Goal: Navigation & Orientation: Find specific page/section

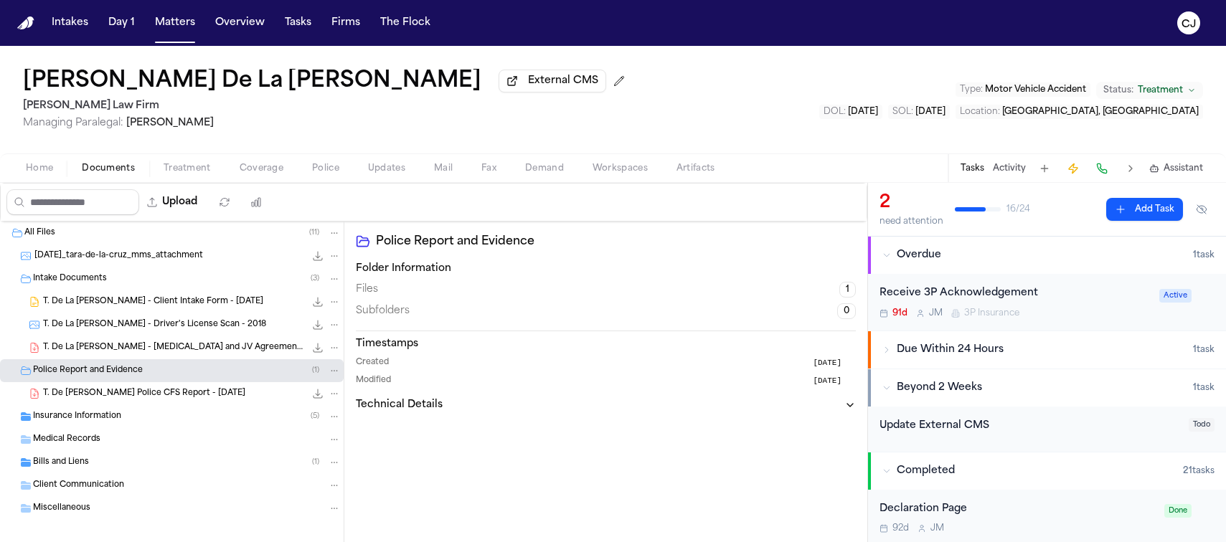
click at [17, 18] on img "Home" at bounding box center [25, 23] width 17 height 14
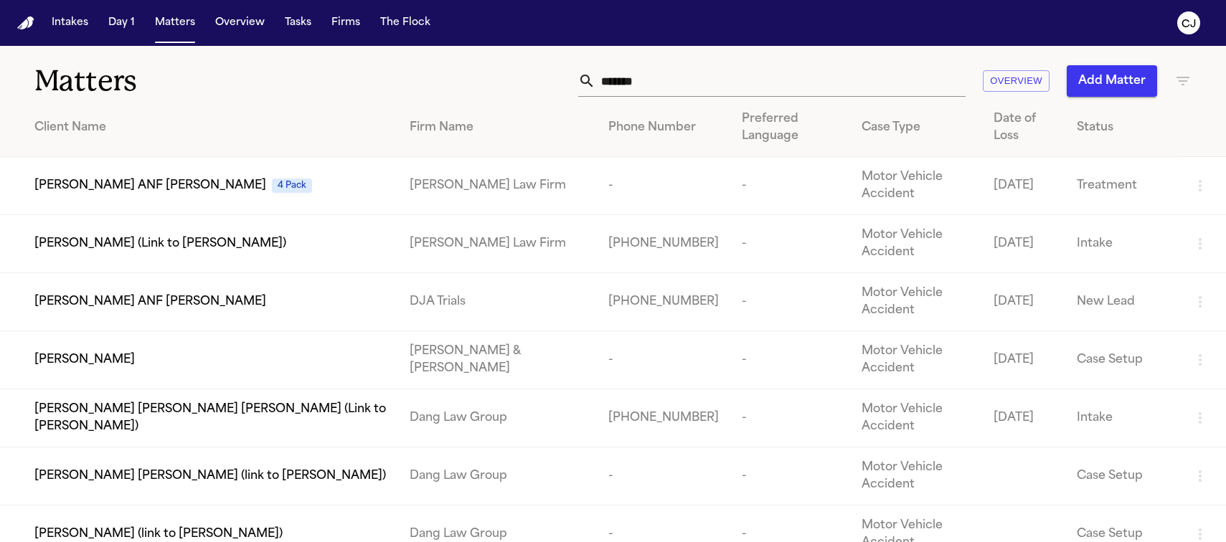
click at [24, 19] on img "Home" at bounding box center [25, 23] width 17 height 14
drag, startPoint x: 657, startPoint y: 85, endPoint x: 590, endPoint y: 85, distance: 66.7
click at [590, 85] on div "*******" at bounding box center [771, 81] width 387 height 32
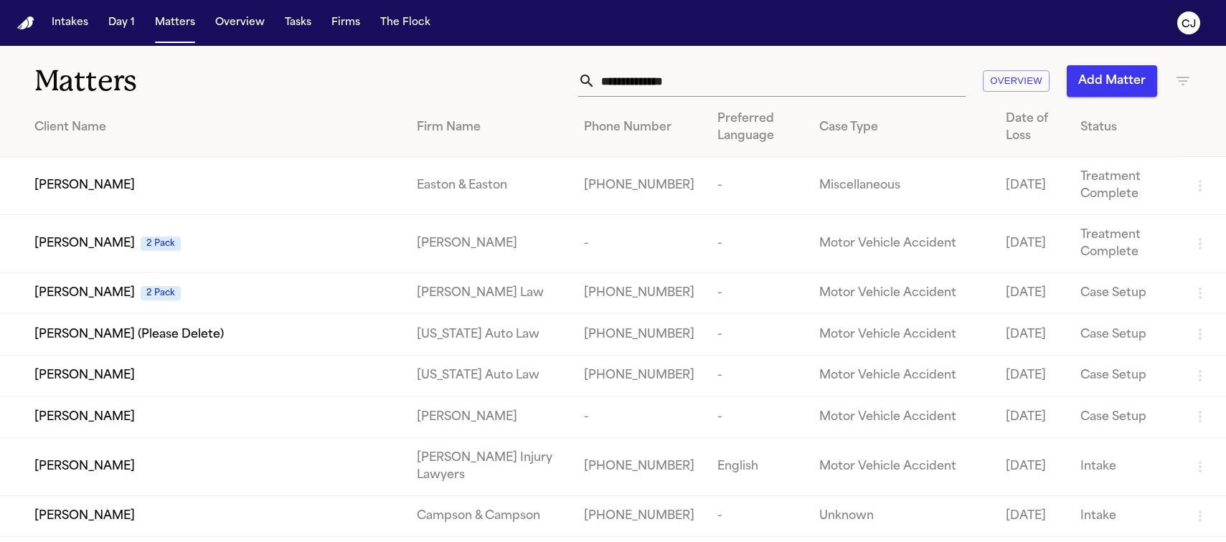
click at [1207, 28] on button "CJ" at bounding box center [1189, 23] width 40 height 32
click at [1187, 24] on text "CJ" at bounding box center [1189, 24] width 14 height 10
click at [1184, 19] on text "CJ" at bounding box center [1189, 24] width 14 height 10
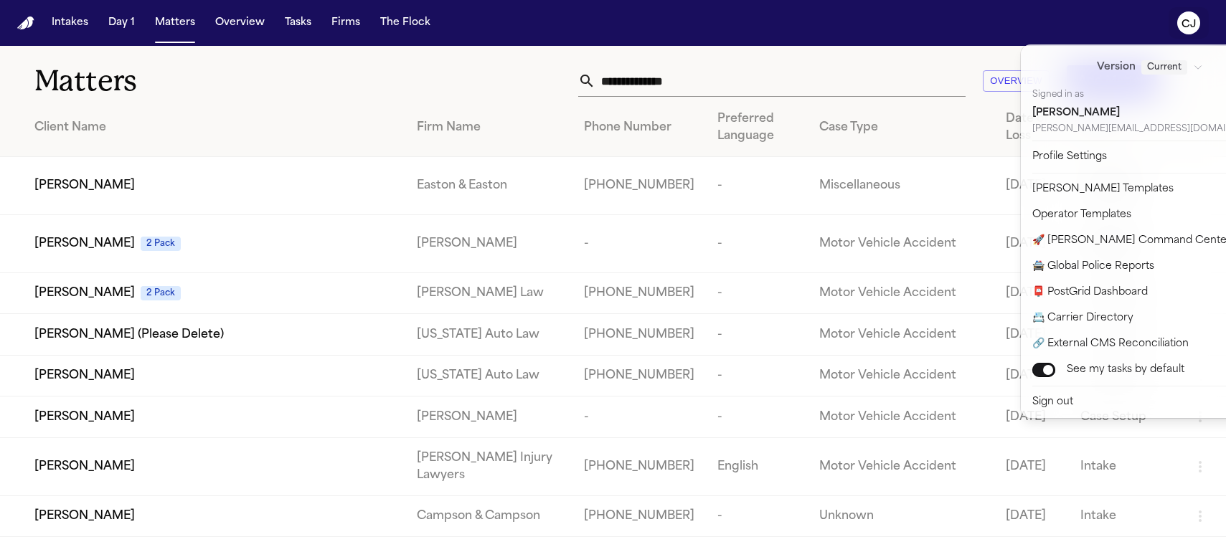
click at [338, 268] on div "Intakes Day 1 Matters Overview Tasks Firms The [PERSON_NAME] Matters Overview A…" at bounding box center [613, 271] width 1226 height 542
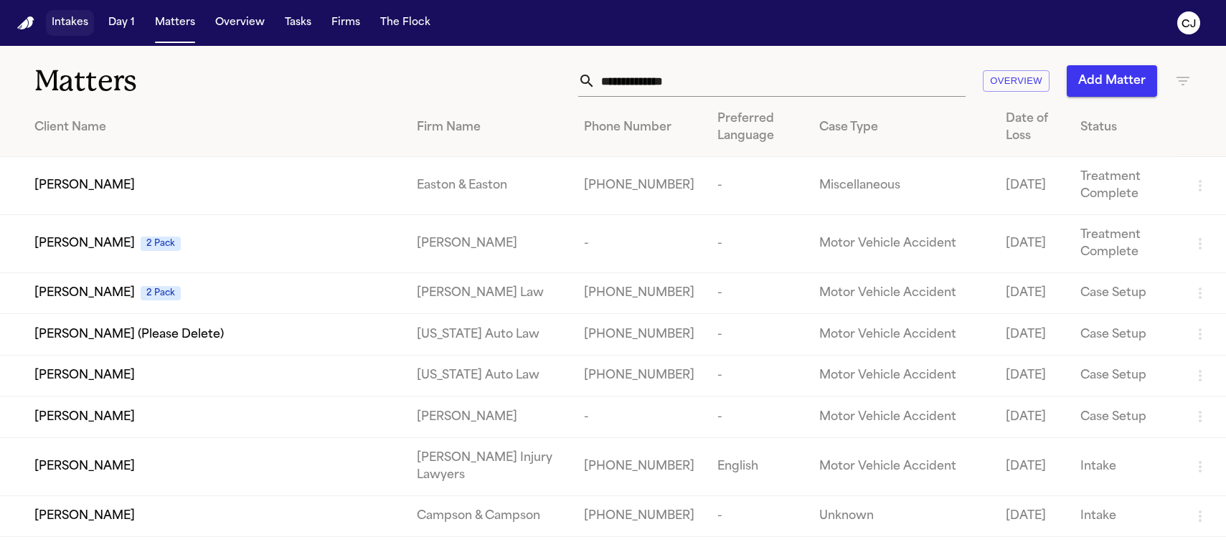
click at [77, 27] on button "Intakes" at bounding box center [70, 23] width 48 height 26
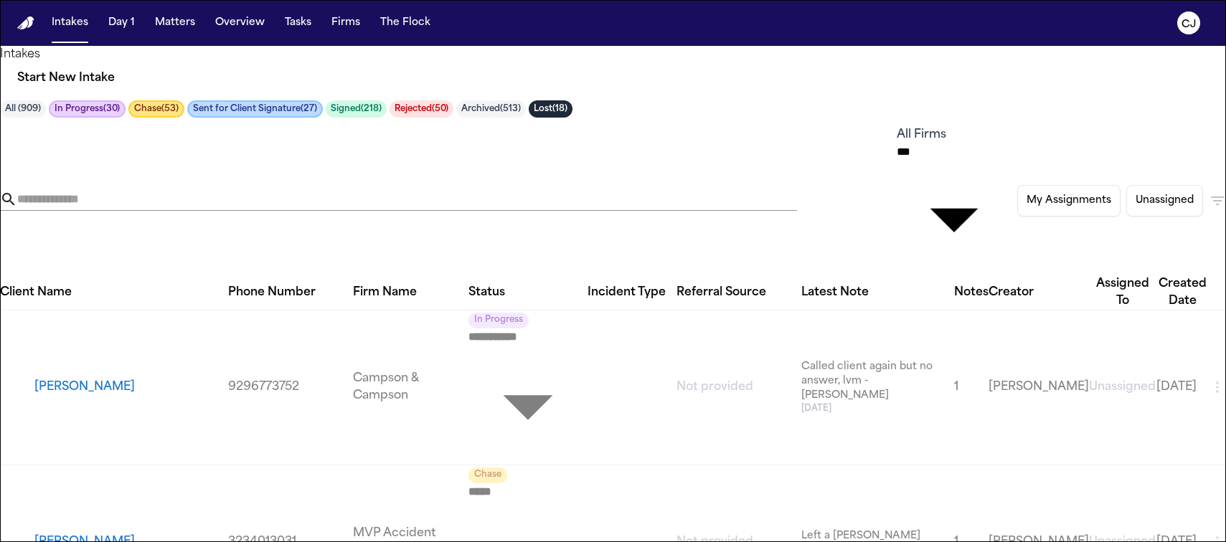
click at [29, 23] on img "Home" at bounding box center [25, 23] width 17 height 14
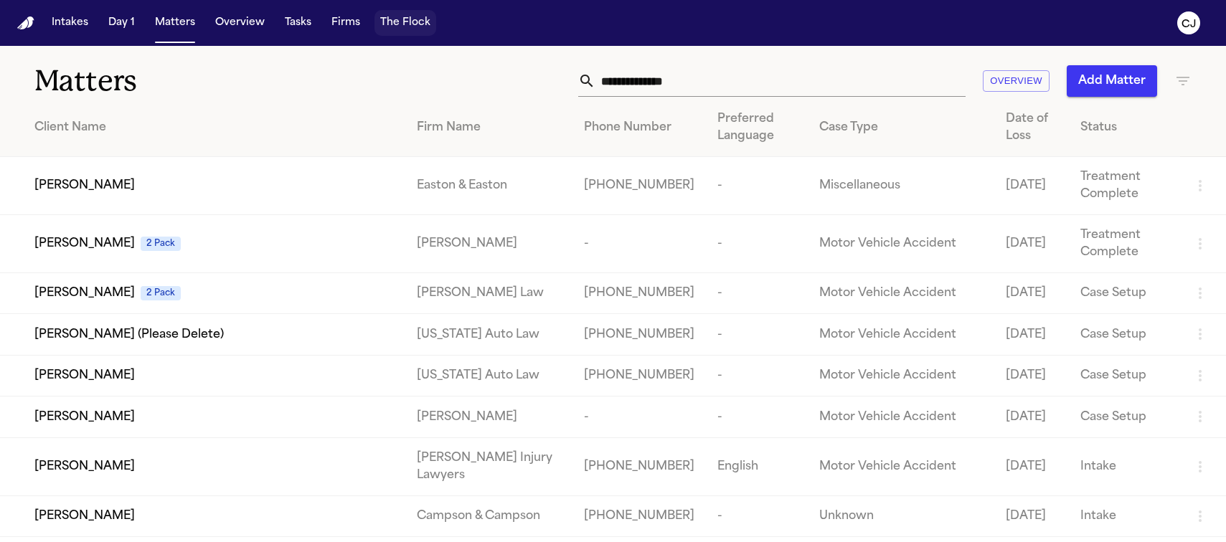
click at [419, 22] on button "The Flock" at bounding box center [405, 23] width 62 height 26
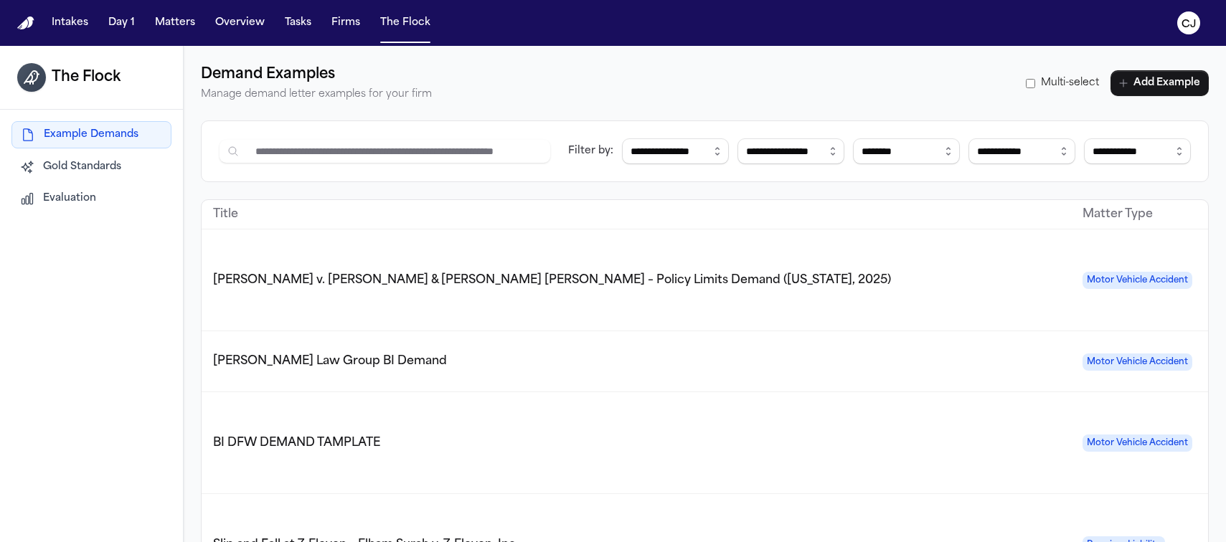
click at [28, 22] on img "Home" at bounding box center [25, 23] width 17 height 14
